Goal: Information Seeking & Learning: Learn about a topic

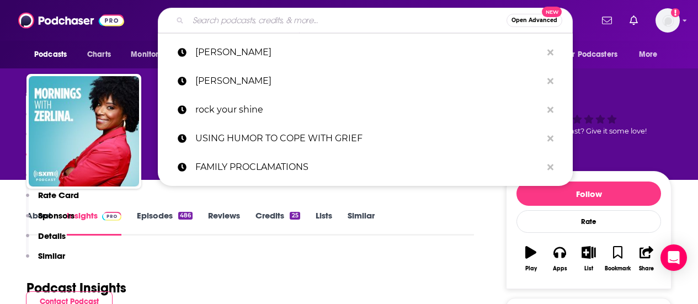
scroll to position [876, 0]
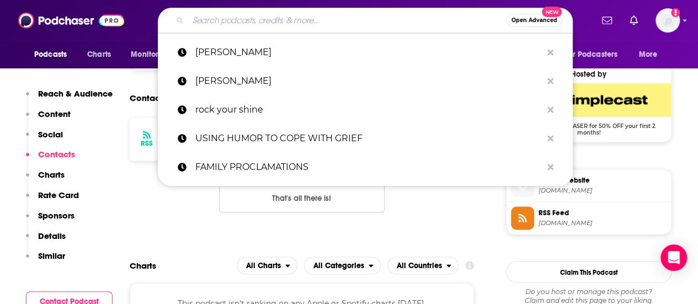
click at [262, 26] on input "Search podcasts, credits, & more..." at bounding box center [347, 21] width 319 height 18
type input "Feminist Book Club"
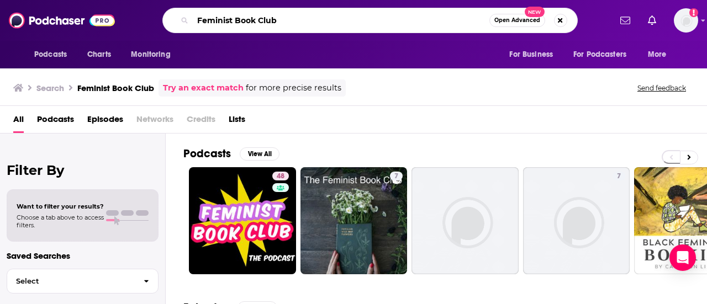
click at [326, 20] on input "Feminist Book Club" at bounding box center [341, 21] width 297 height 18
type input "F"
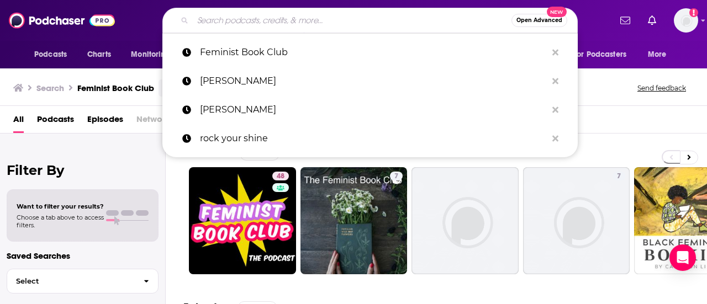
paste input "ISBN Readin’"
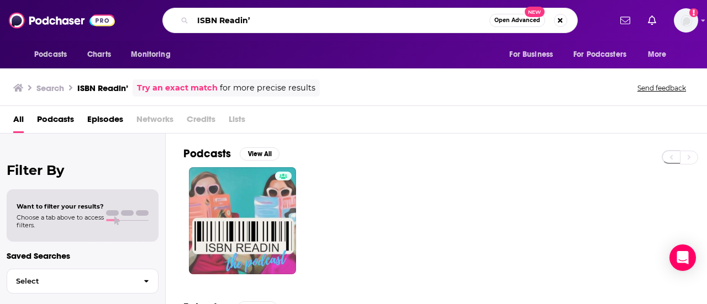
click at [317, 18] on input "ISBN Readin’" at bounding box center [341, 21] width 297 height 18
type input "I"
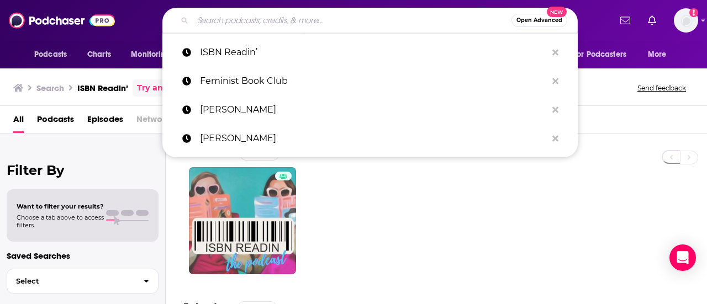
paste input "Wild Precious Life"
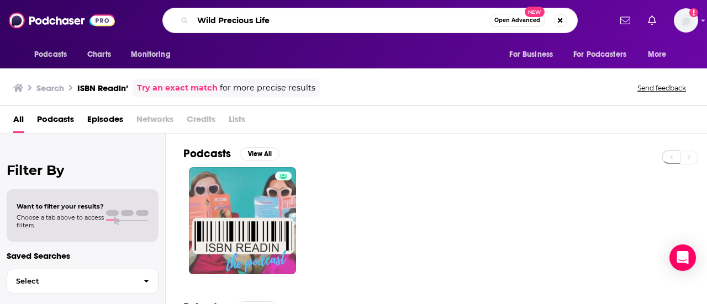
type input "Wild Precious Life"
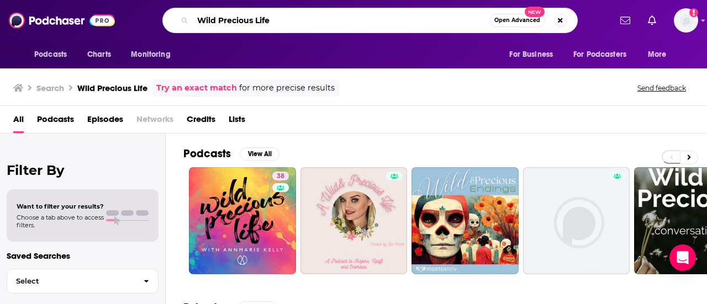
drag, startPoint x: 313, startPoint y: 20, endPoint x: 184, endPoint y: 20, distance: 128.7
click at [184, 20] on div "Wild Precious Life Open Advanced New" at bounding box center [369, 20] width 415 height 25
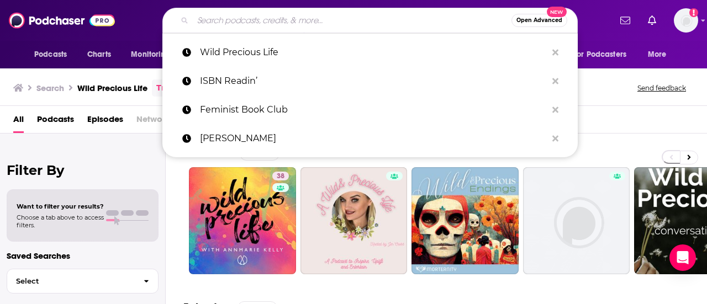
paste input "The Scarlett Woman"
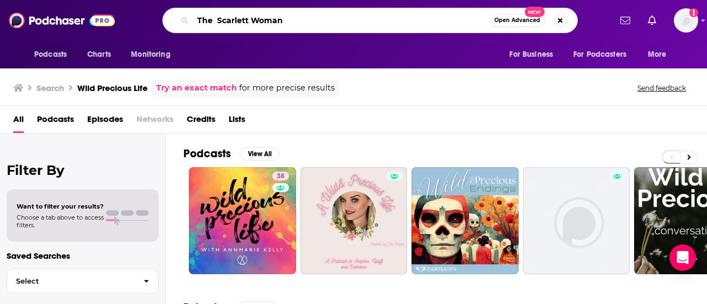
type input "The Scarlett Woman"
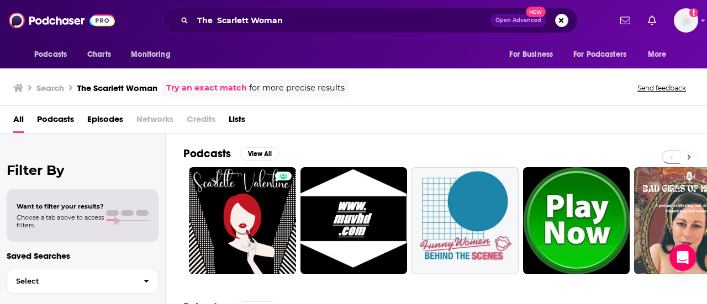
click at [691, 158] on button at bounding box center [689, 158] width 18 height 14
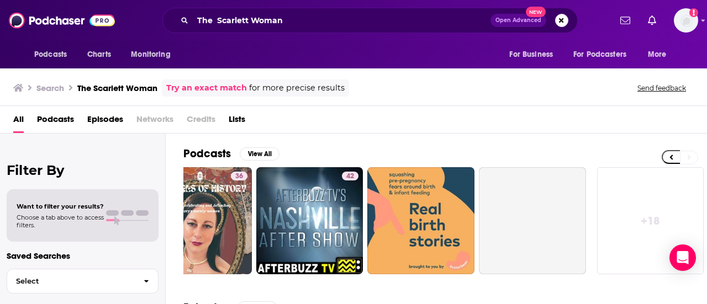
scroll to position [0, 490]
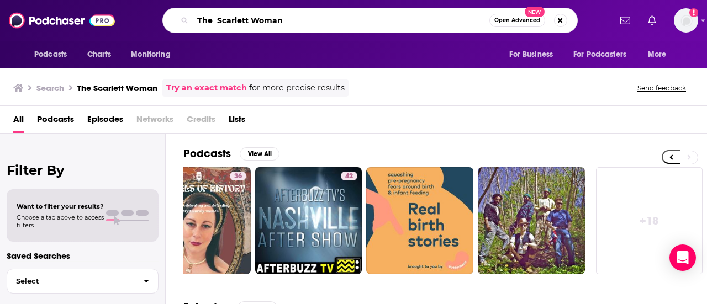
drag, startPoint x: 283, startPoint y: 20, endPoint x: 173, endPoint y: 17, distance: 109.9
click at [173, 17] on div "The Scarlett Woman Open Advanced New" at bounding box center [369, 20] width 415 height 25
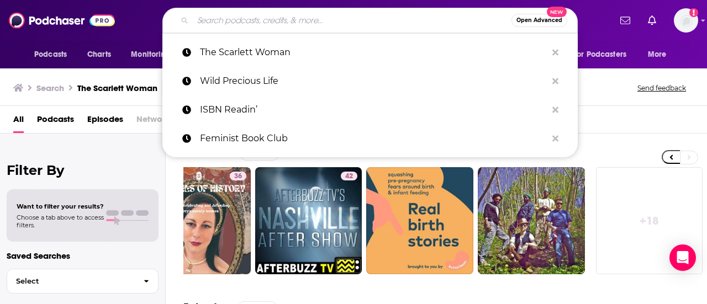
paste input "Under the Influence"
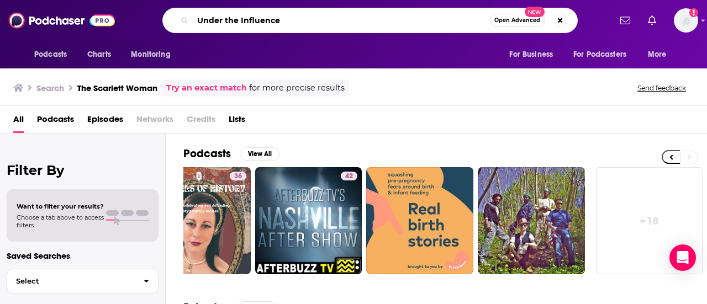
type input "Under the Influence"
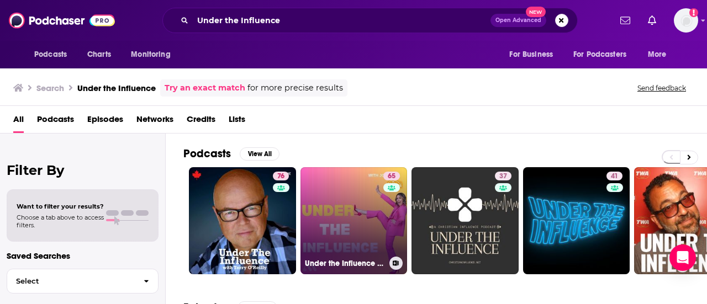
click at [348, 198] on link "65 Under the Influence with [PERSON_NAME]" at bounding box center [353, 220] width 107 height 107
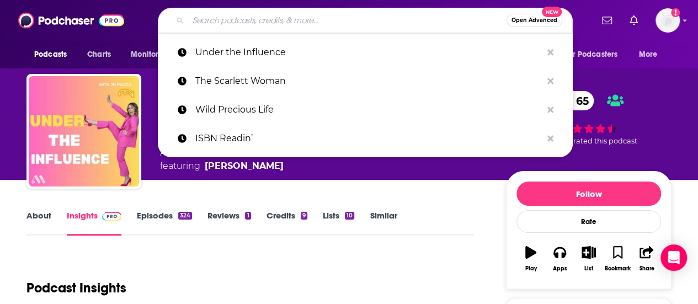
click at [384, 18] on input "Search podcasts, credits, & more..." at bounding box center [347, 21] width 319 height 18
paste input "All About Women"
type input "All About Women"
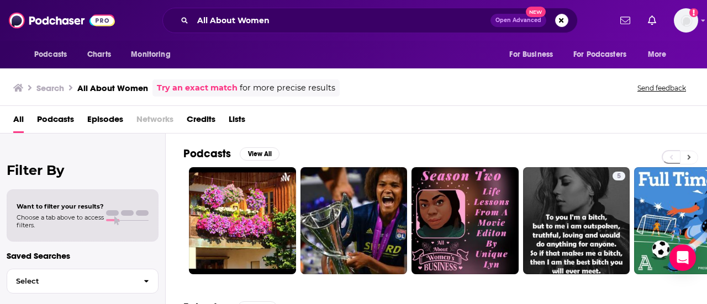
click at [689, 155] on icon at bounding box center [688, 157] width 3 height 5
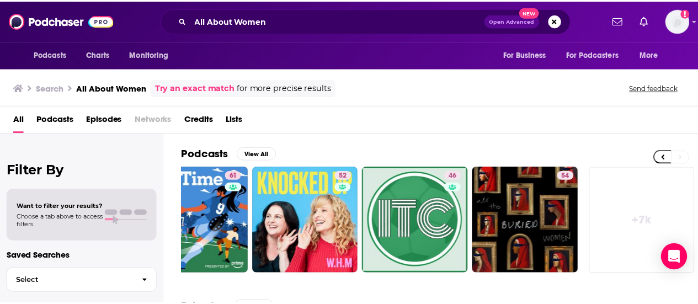
scroll to position [0, 490]
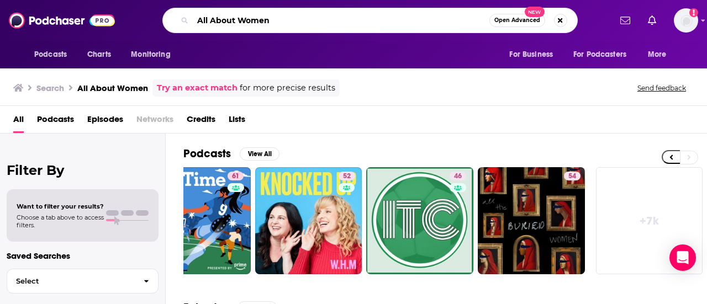
drag, startPoint x: 277, startPoint y: 21, endPoint x: 181, endPoint y: 18, distance: 96.1
click at [181, 18] on div "All About Women Open Advanced New" at bounding box center [369, 20] width 415 height 25
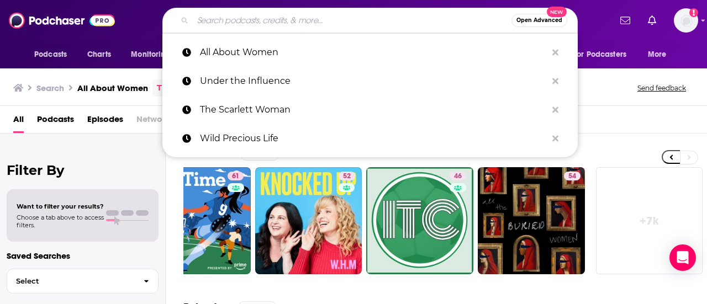
paste input "Literary Mama"
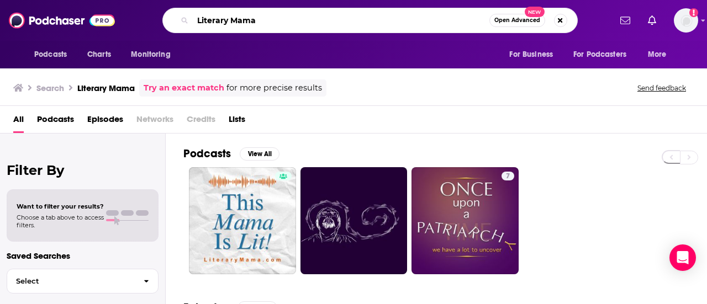
drag, startPoint x: 253, startPoint y: 20, endPoint x: 201, endPoint y: 19, distance: 52.5
click at [201, 19] on input "Literary Mama" at bounding box center [341, 21] width 297 height 18
type input "L"
paste input "My Instruction Manual"
type input "My Instruction Manual"
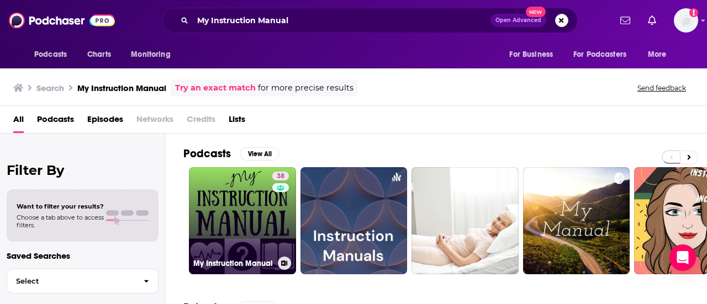
click at [255, 190] on link "38 My Instruction Manual" at bounding box center [242, 220] width 107 height 107
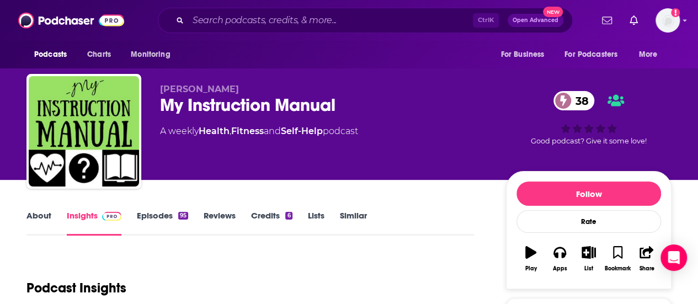
click at [49, 217] on link "About" at bounding box center [39, 222] width 25 height 25
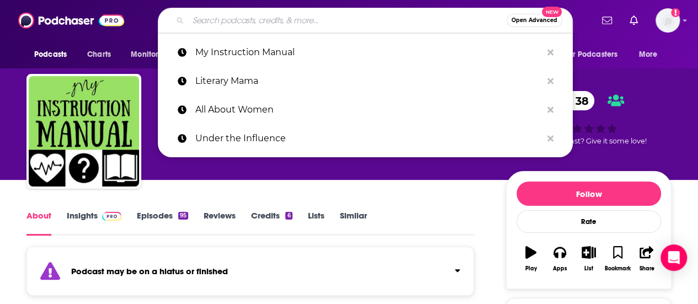
click at [341, 17] on input "Search podcasts, credits, & more..." at bounding box center [347, 21] width 319 height 18
paste input "[PERSON_NAME]"
type input "[PERSON_NAME]"
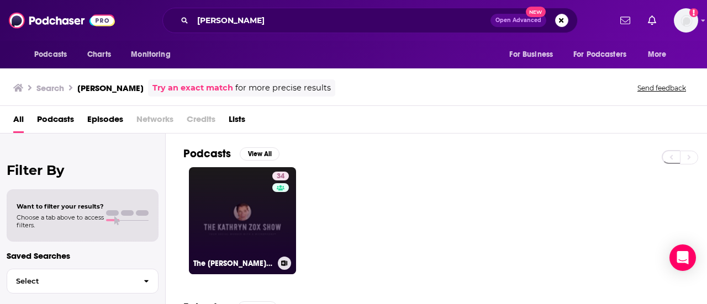
click at [242, 210] on link "34 The [PERSON_NAME] Show" at bounding box center [242, 220] width 107 height 107
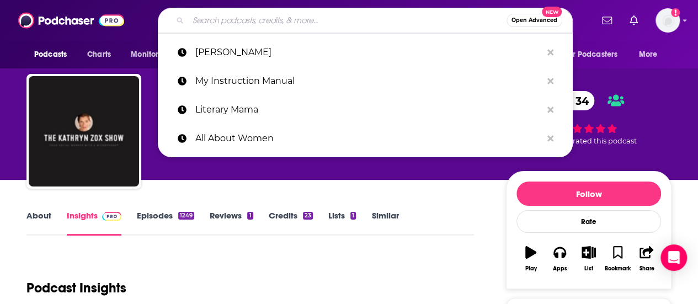
click at [323, 24] on input "Search podcasts, credits, & more..." at bounding box center [347, 21] width 319 height 18
paste input "Top of Mind"
type input "Top of Mind"
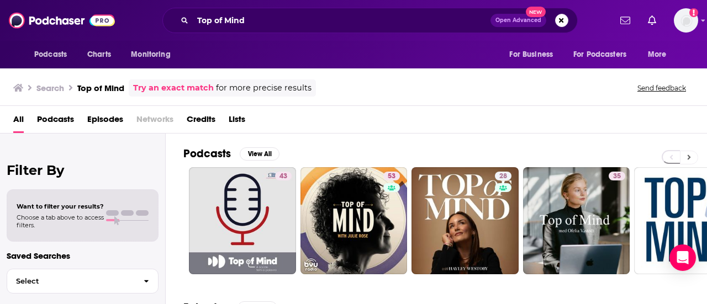
click at [684, 157] on button at bounding box center [689, 158] width 18 height 14
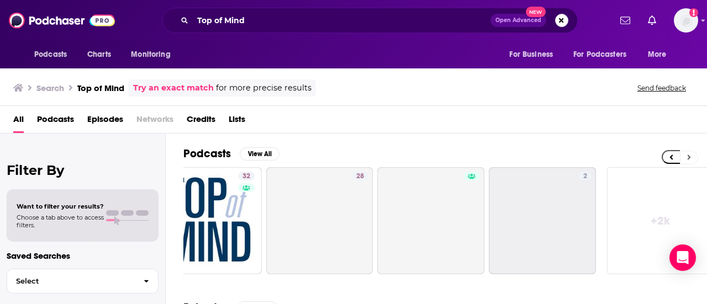
scroll to position [0, 490]
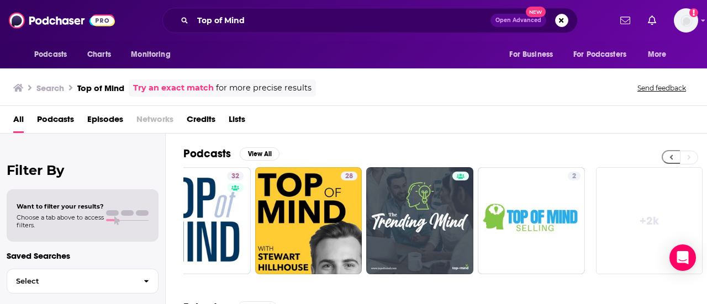
click at [671, 156] on icon at bounding box center [671, 157] width 3 height 5
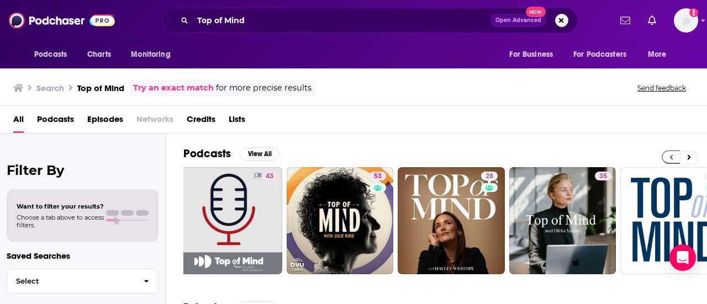
scroll to position [0, 0]
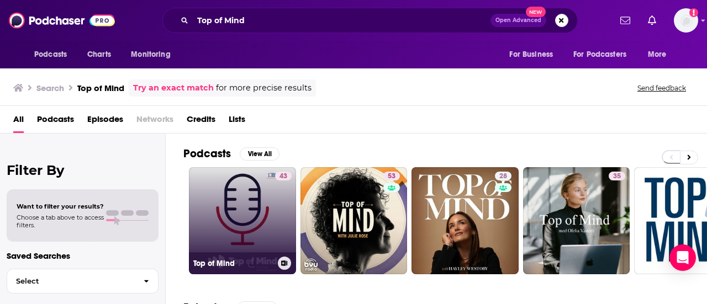
click at [229, 220] on link "43 Top of Mind" at bounding box center [242, 220] width 107 height 107
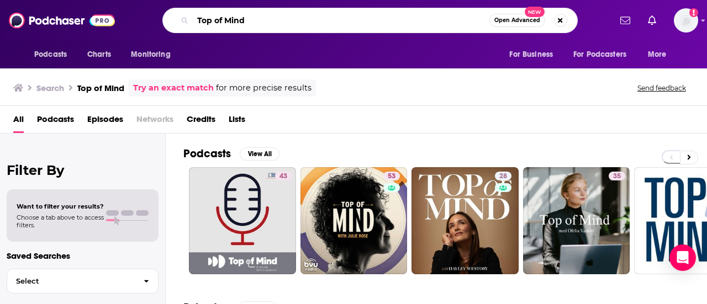
click at [377, 18] on input "Top of Mind" at bounding box center [341, 21] width 297 height 18
type input "T"
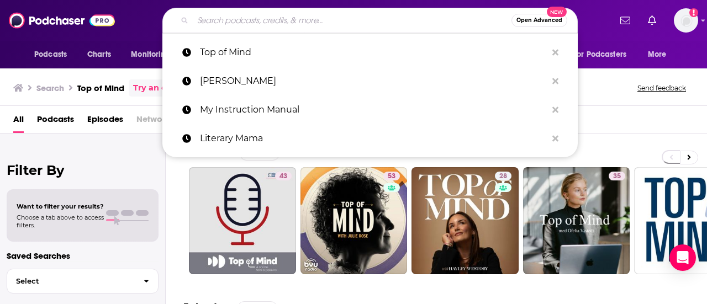
paste input "Nobody Told Me!"
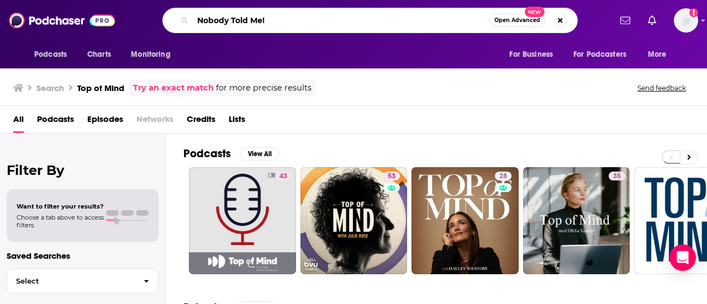
type input "Nobody Told Me!"
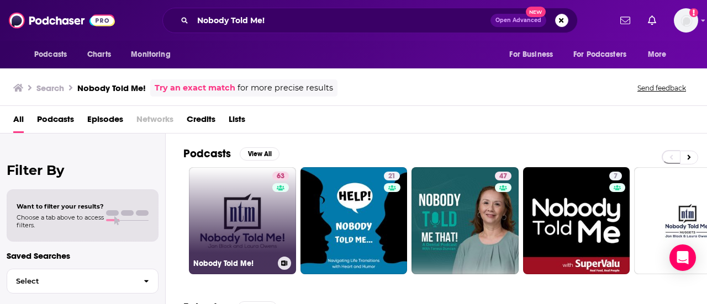
click at [263, 220] on link "63 Nobody Told Me!" at bounding box center [242, 220] width 107 height 107
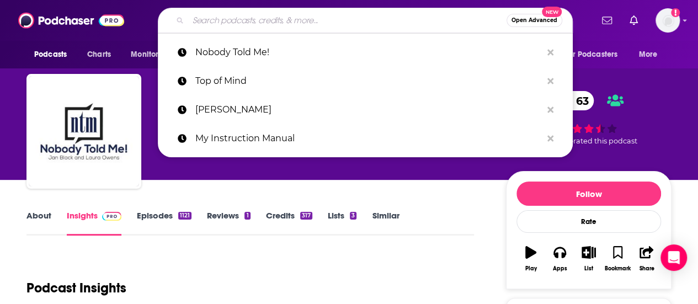
click at [364, 14] on input "Search podcasts, credits, & more..." at bounding box center [347, 21] width 319 height 18
paste input "[DEMOGRAPHIC_DATA] Red Zone"
type input "[DEMOGRAPHIC_DATA] Red Zone"
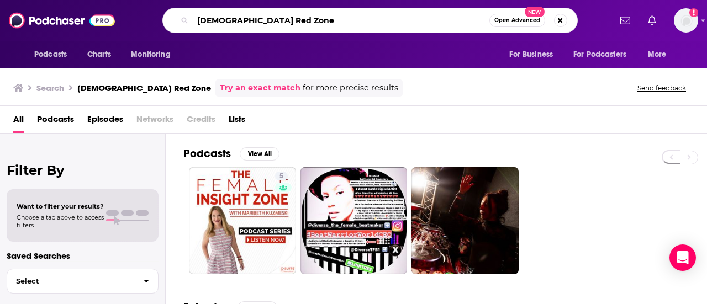
click at [331, 21] on input "[DEMOGRAPHIC_DATA] Red Zone" at bounding box center [341, 21] width 297 height 18
type input "F"
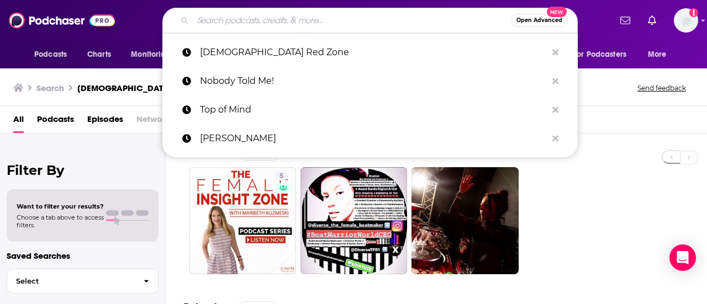
paste input "Moments with [PERSON_NAME] Radio"
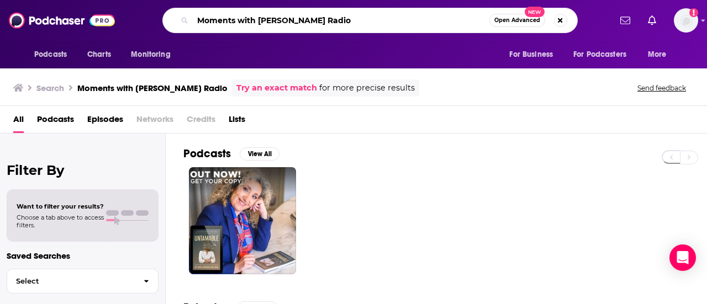
click at [382, 16] on input "Moments with [PERSON_NAME] Radio" at bounding box center [341, 21] width 297 height 18
type input "M"
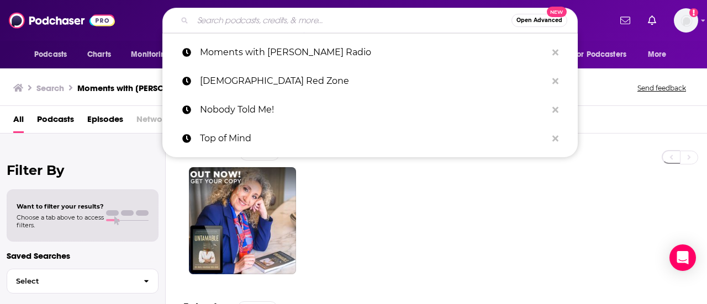
paste input "Women on the Rise"
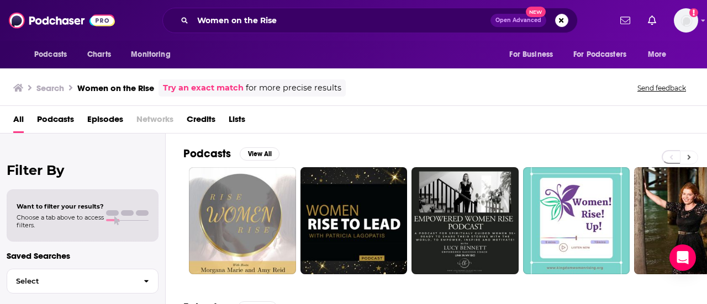
click at [690, 155] on icon at bounding box center [689, 157] width 4 height 8
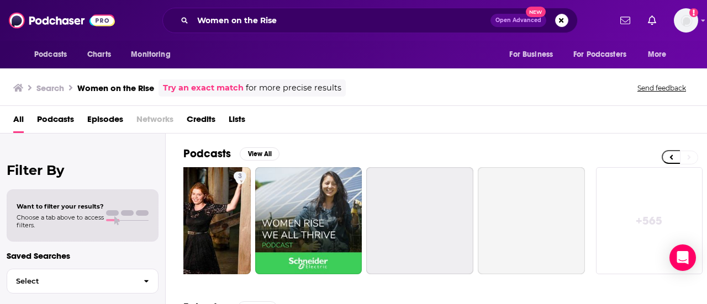
scroll to position [0, 490]
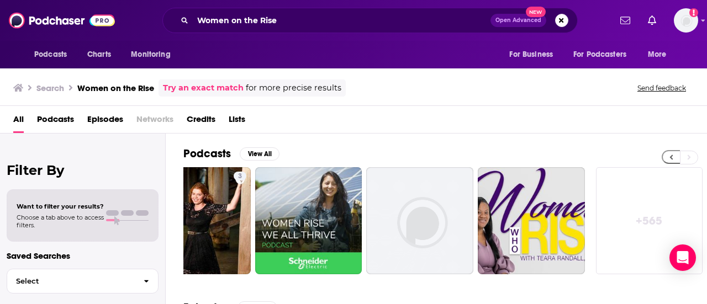
click at [673, 155] on icon at bounding box center [671, 157] width 4 height 8
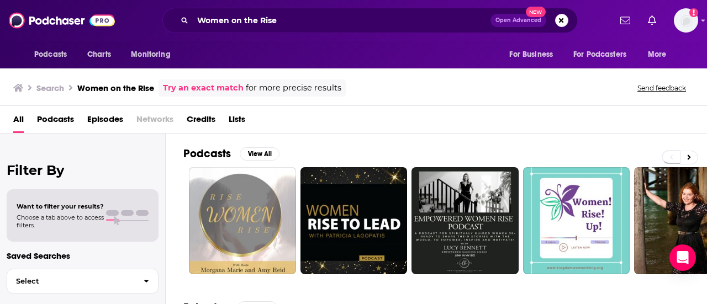
scroll to position [0, 0]
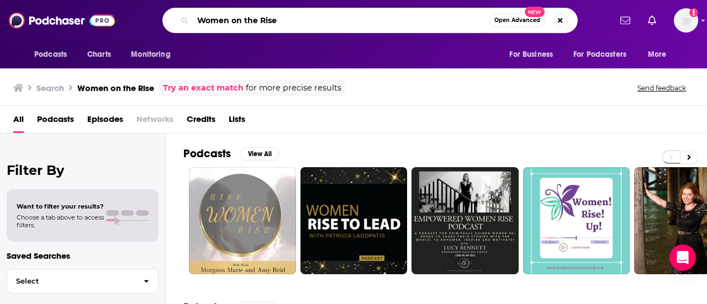
click at [327, 19] on input "Women on the Rise" at bounding box center [341, 21] width 297 height 18
type input "W"
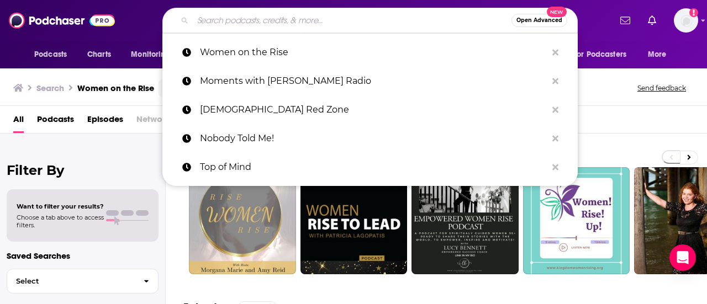
paste input "Advice to My Younger Me"
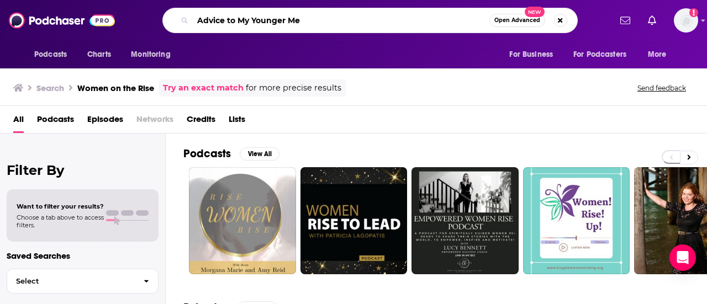
type input "Advice to My Younger Me"
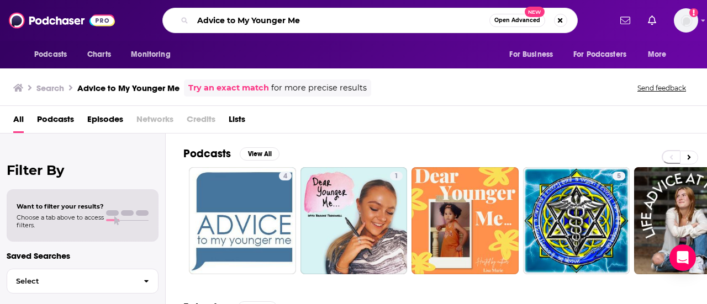
drag, startPoint x: 300, startPoint y: 19, endPoint x: 168, endPoint y: 16, distance: 132.0
click at [168, 16] on div "Advice to My Younger Me Open Advanced New" at bounding box center [369, 20] width 415 height 25
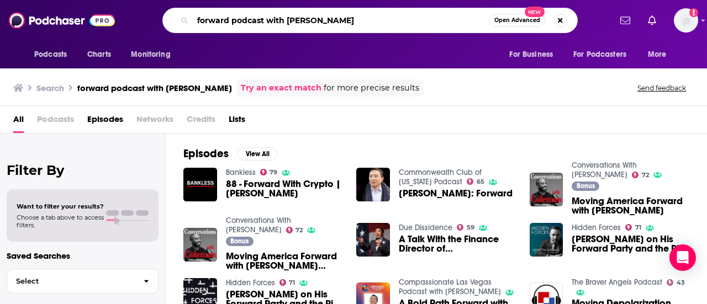
drag, startPoint x: 264, startPoint y: 18, endPoint x: 234, endPoint y: 18, distance: 30.4
click at [234, 18] on input "forward podcast with [PERSON_NAME]" at bounding box center [341, 21] width 297 height 18
click at [337, 22] on input "forward with [PERSON_NAME]" at bounding box center [341, 21] width 297 height 18
type input "forward with [PERSON_NAME]"
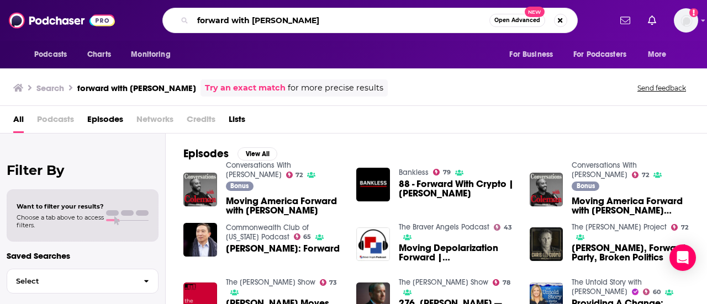
drag, startPoint x: 324, startPoint y: 22, endPoint x: 171, endPoint y: 12, distance: 153.8
click at [171, 12] on div "forward with [PERSON_NAME] Open Advanced New" at bounding box center [369, 20] width 415 height 25
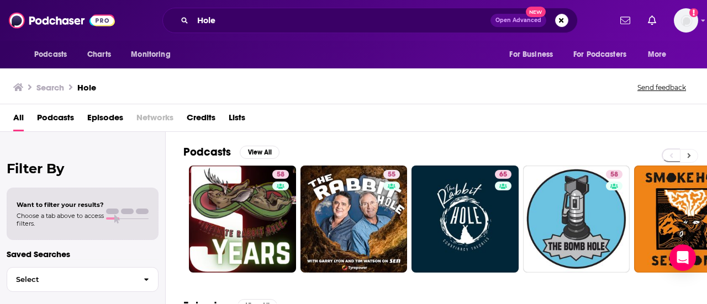
click at [689, 153] on icon at bounding box center [689, 156] width 4 height 8
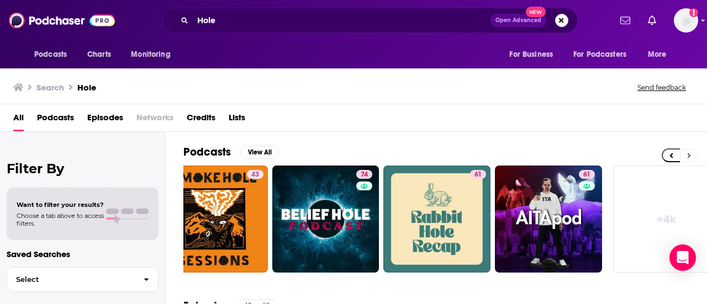
scroll to position [0, 490]
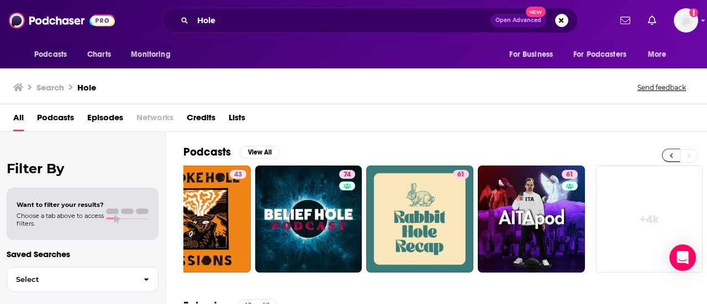
click at [668, 156] on button at bounding box center [670, 156] width 18 height 14
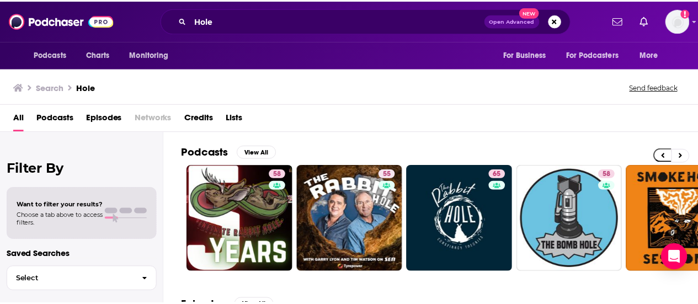
scroll to position [0, 0]
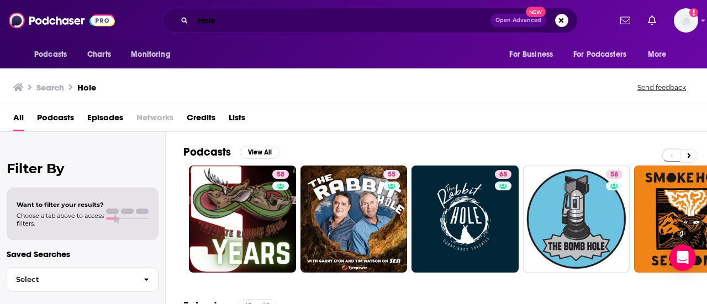
click at [243, 20] on input "Hole" at bounding box center [342, 21] width 298 height 18
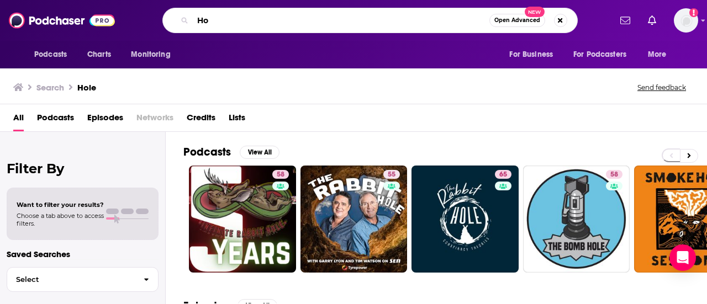
type input "H"
type input "burn [MEDICAL_DATA]"
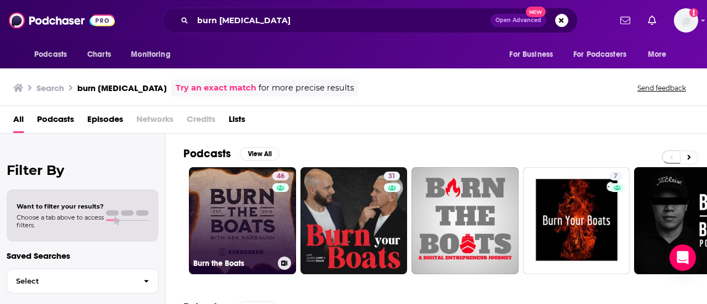
click at [234, 198] on link "46 Burn [MEDICAL_DATA]" at bounding box center [242, 220] width 107 height 107
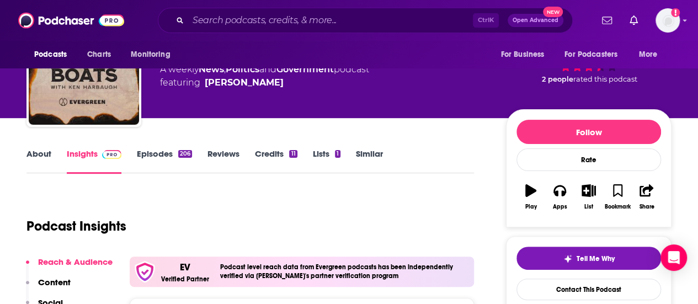
scroll to position [69, 0]
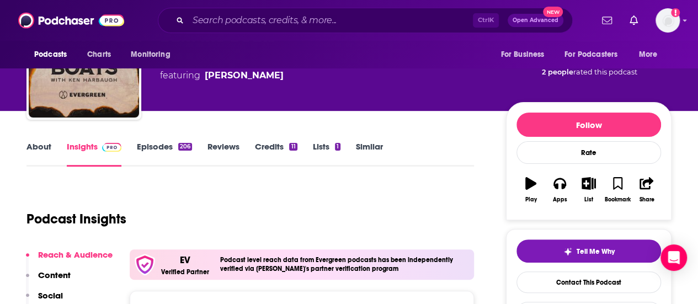
click at [40, 145] on link "About" at bounding box center [39, 153] width 25 height 25
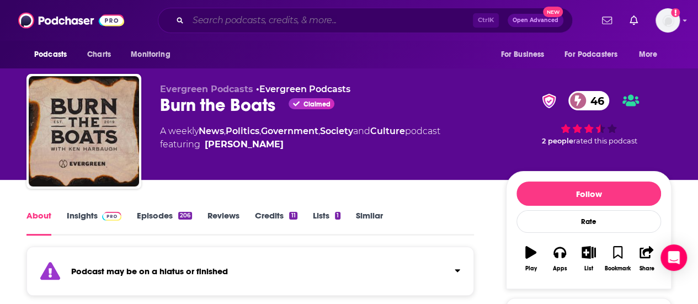
click at [353, 18] on input "Search podcasts, credits, & more..." at bounding box center [330, 21] width 285 height 18
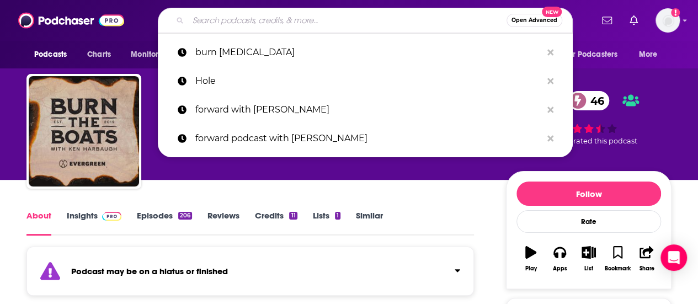
paste input "iGen Politics"
type input "iGen Politics"
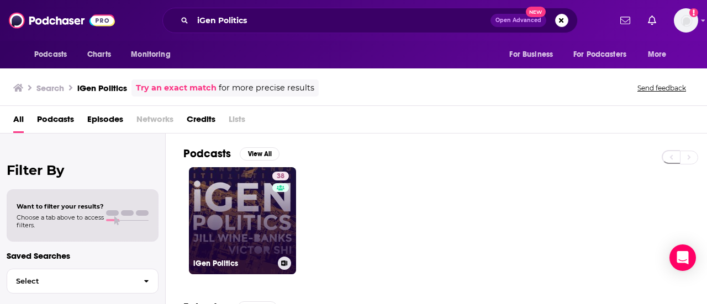
click at [235, 189] on link "38 iGen Politics" at bounding box center [242, 220] width 107 height 107
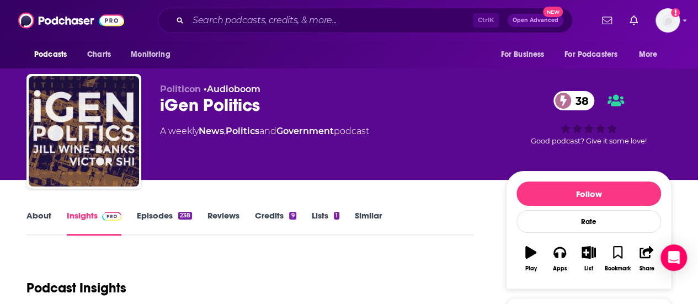
click at [42, 216] on link "About" at bounding box center [39, 222] width 25 height 25
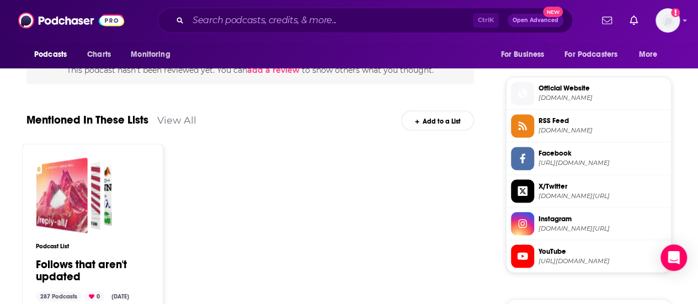
scroll to position [844, 0]
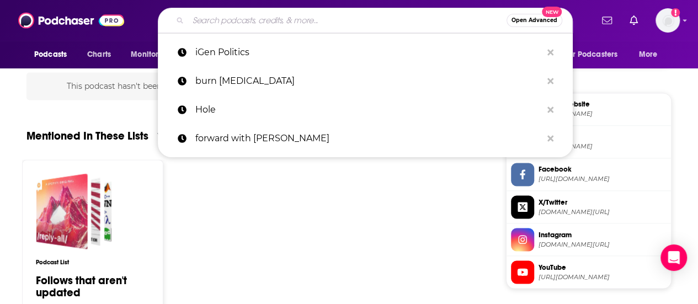
click at [379, 19] on input "Search podcasts, credits, & more..." at bounding box center [347, 21] width 319 height 18
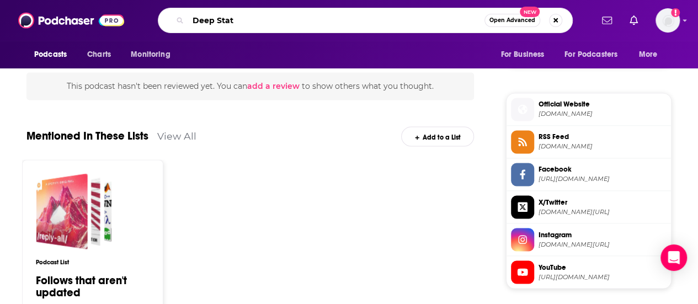
type input "Deep State"
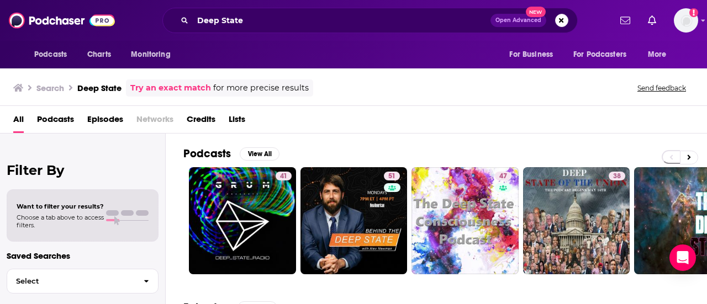
click at [402, 31] on div "Deep State Open Advanced New" at bounding box center [369, 20] width 415 height 25
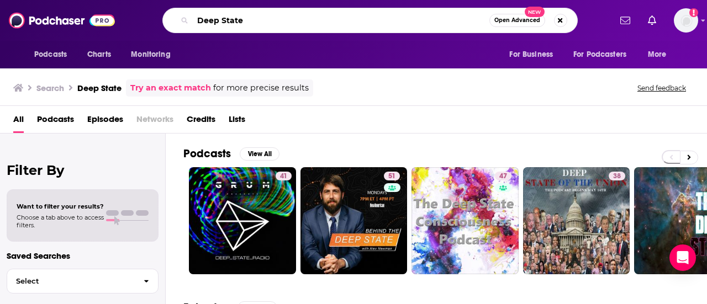
click at [394, 22] on input "Deep State" at bounding box center [341, 21] width 297 height 18
type input "D"
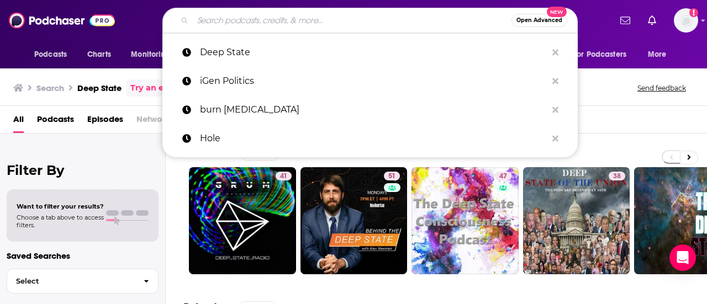
paste input "[PERSON_NAME]"
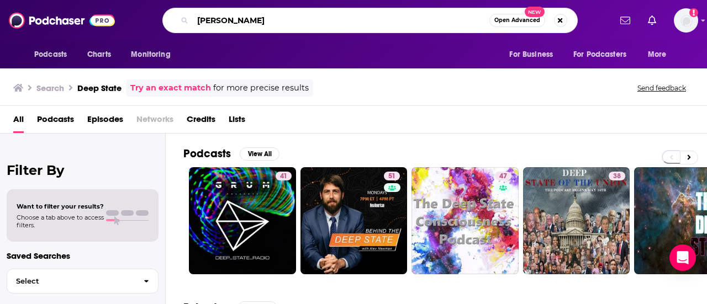
type input "[PERSON_NAME]"
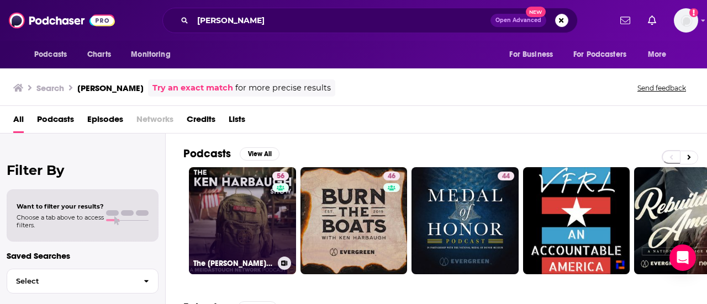
click at [256, 216] on link "56 The [PERSON_NAME] Show" at bounding box center [242, 220] width 107 height 107
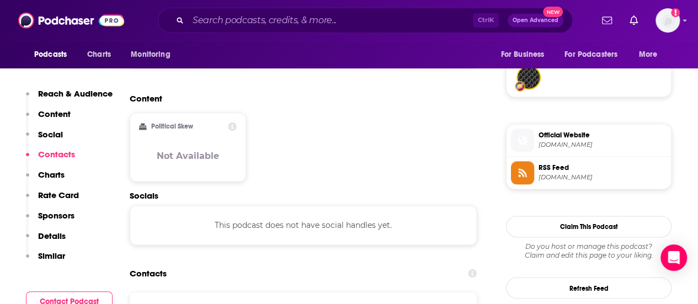
scroll to position [829, 0]
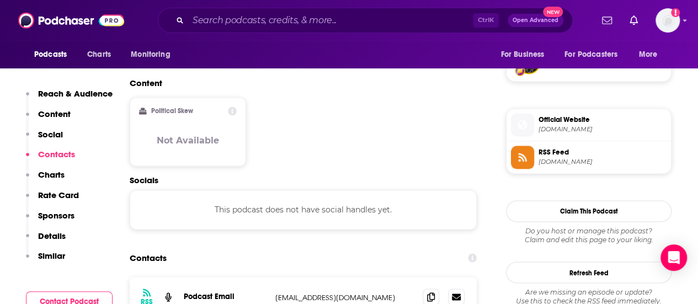
click at [561, 125] on span "[DOMAIN_NAME]" at bounding box center [603, 129] width 128 height 8
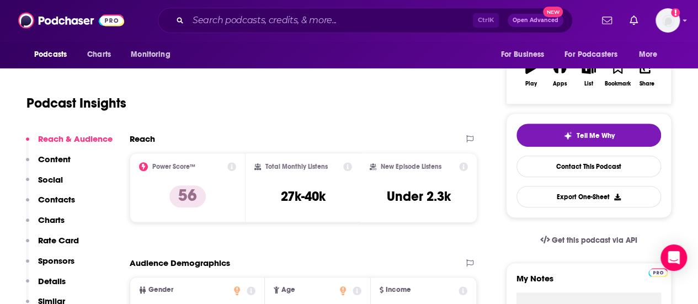
scroll to position [0, 0]
